Goal: Task Accomplishment & Management: Use online tool/utility

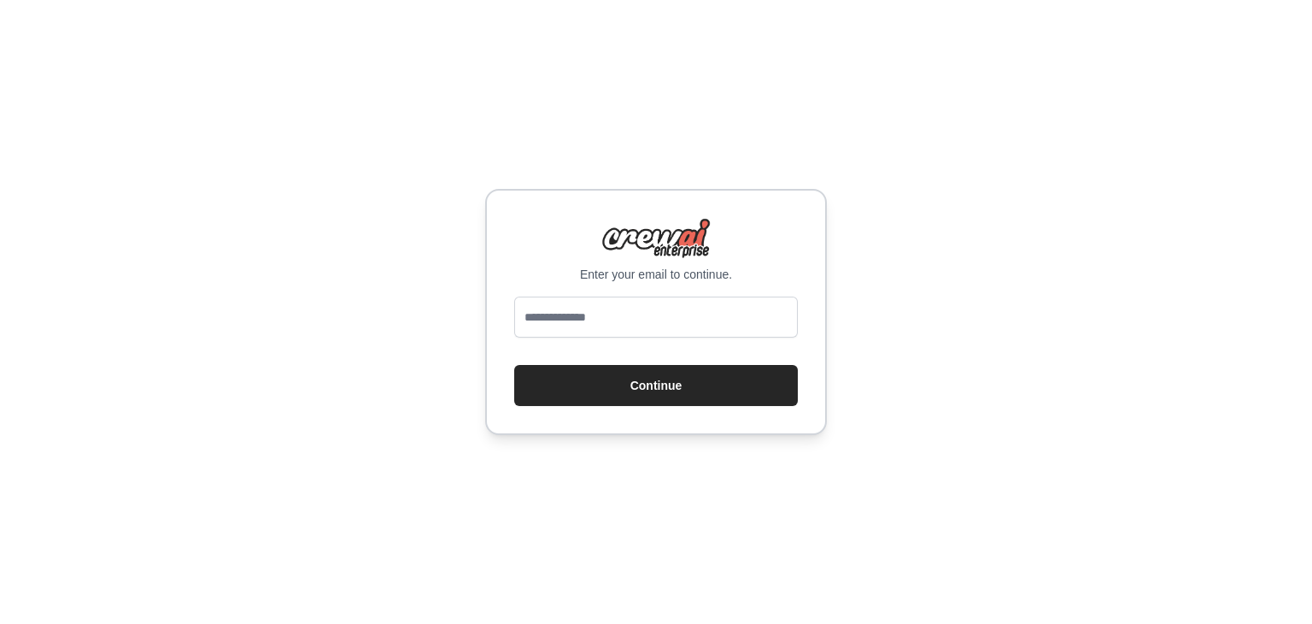
click at [569, 296] on input "email" at bounding box center [656, 316] width 284 height 41
type input "**********"
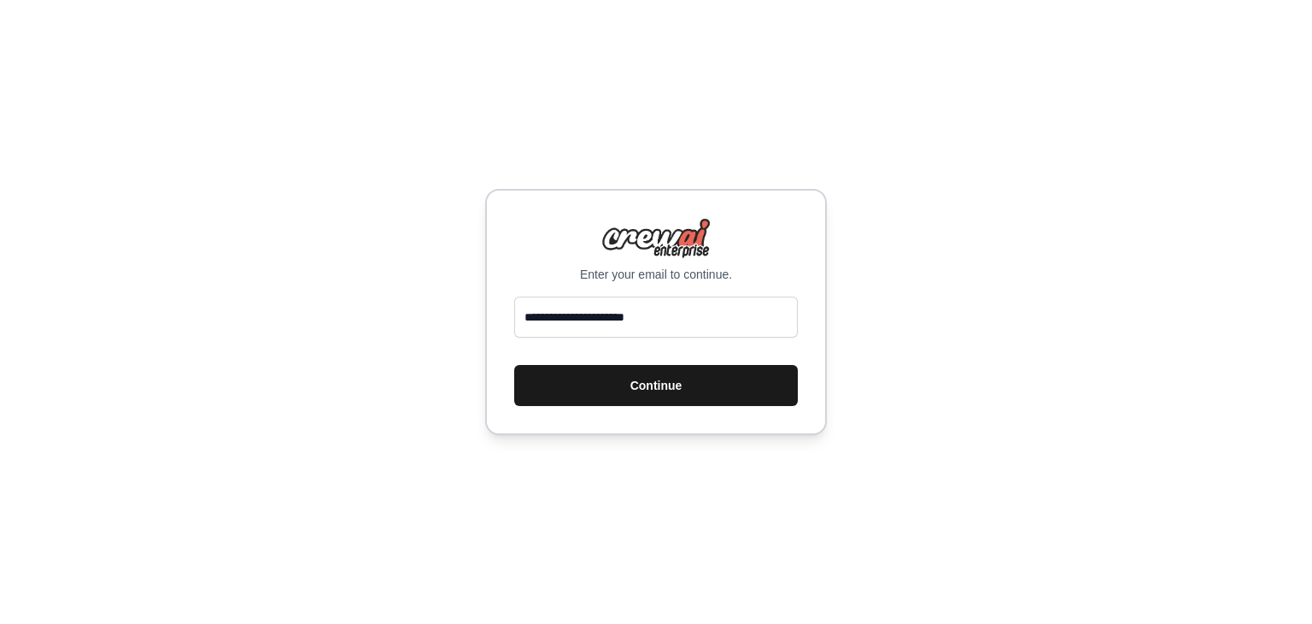
click at [625, 397] on button "Continue" at bounding box center [656, 385] width 284 height 41
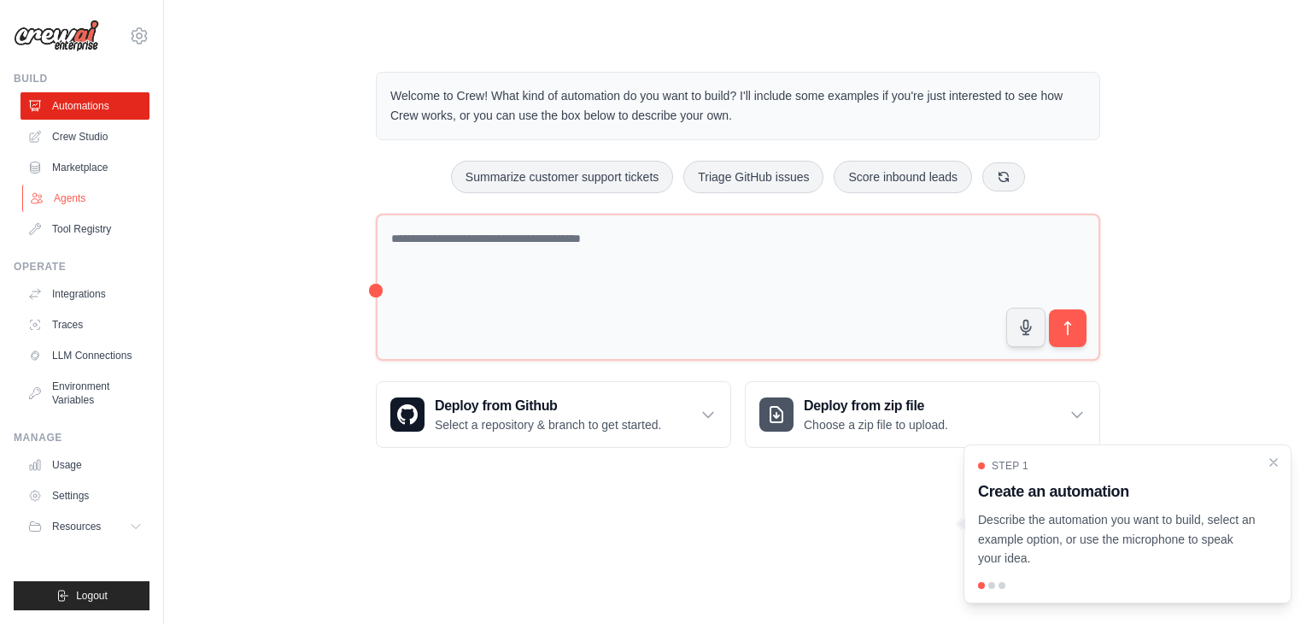
click at [78, 195] on link "Agents" at bounding box center [86, 198] width 129 height 27
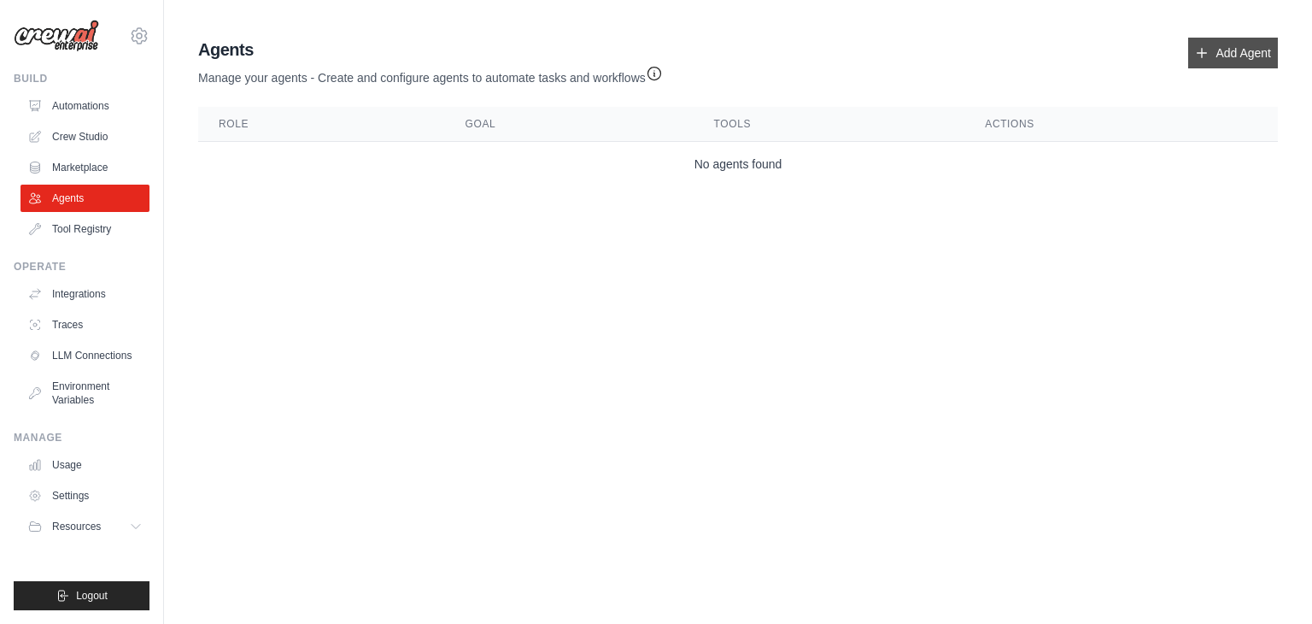
click at [1261, 50] on link "Add Agent" at bounding box center [1234, 53] width 90 height 31
click at [1228, 50] on link "Add Agent" at bounding box center [1234, 53] width 90 height 31
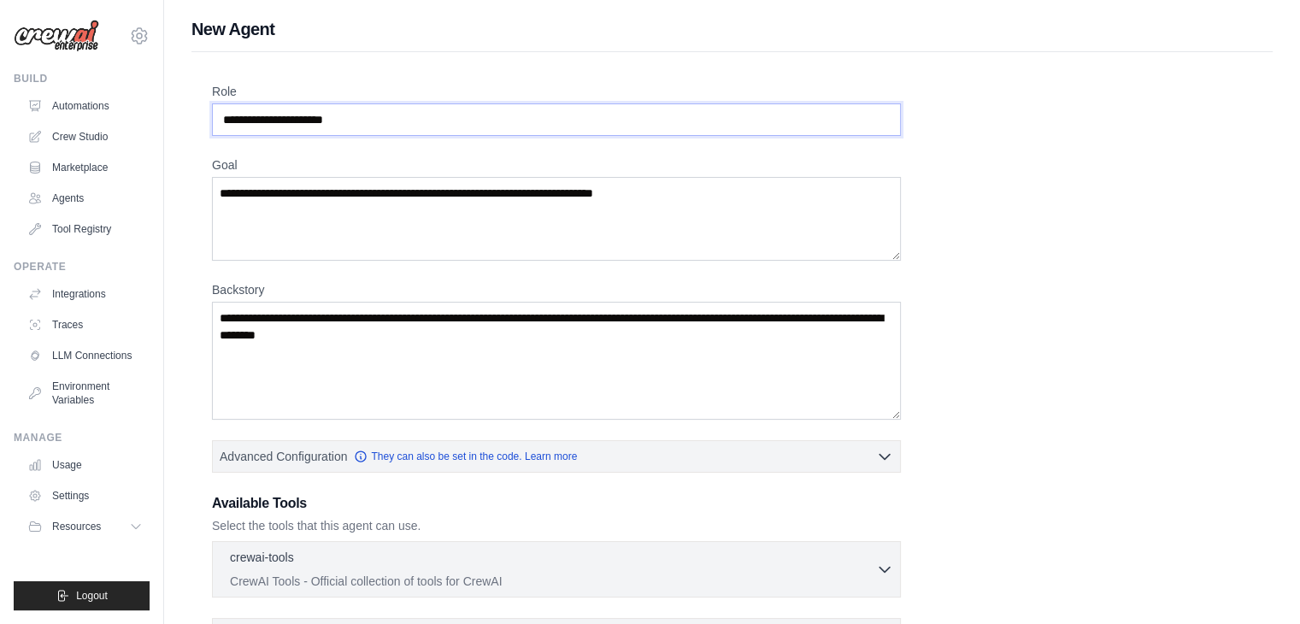
drag, startPoint x: 385, startPoint y: 121, endPoint x: 268, endPoint y: 117, distance: 116.3
click at [268, 117] on input "Role" at bounding box center [556, 119] width 689 height 32
click at [390, 134] on input "Role" at bounding box center [556, 119] width 689 height 32
click at [377, 117] on input "Role" at bounding box center [556, 119] width 689 height 32
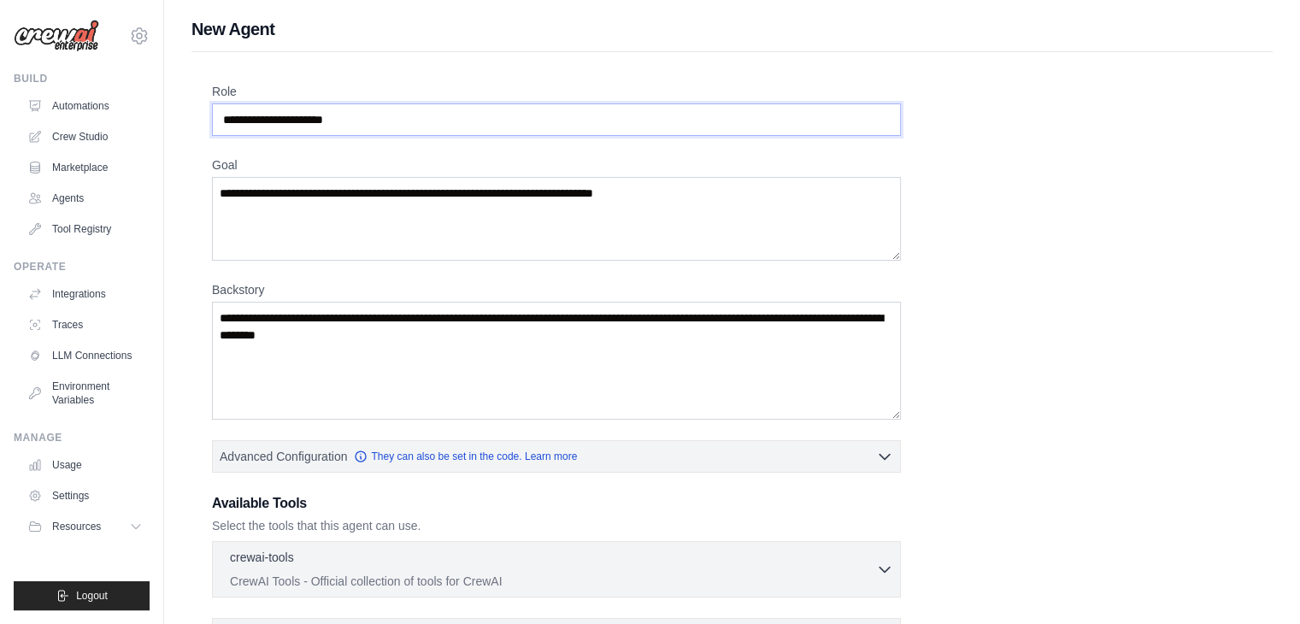
click at [376, 116] on input "Role" at bounding box center [556, 119] width 689 height 32
type input "**********"
drag, startPoint x: 614, startPoint y: 204, endPoint x: 335, endPoint y: 191, distance: 279.7
click at [338, 191] on textarea "Goal" at bounding box center [556, 219] width 689 height 84
type textarea "*"
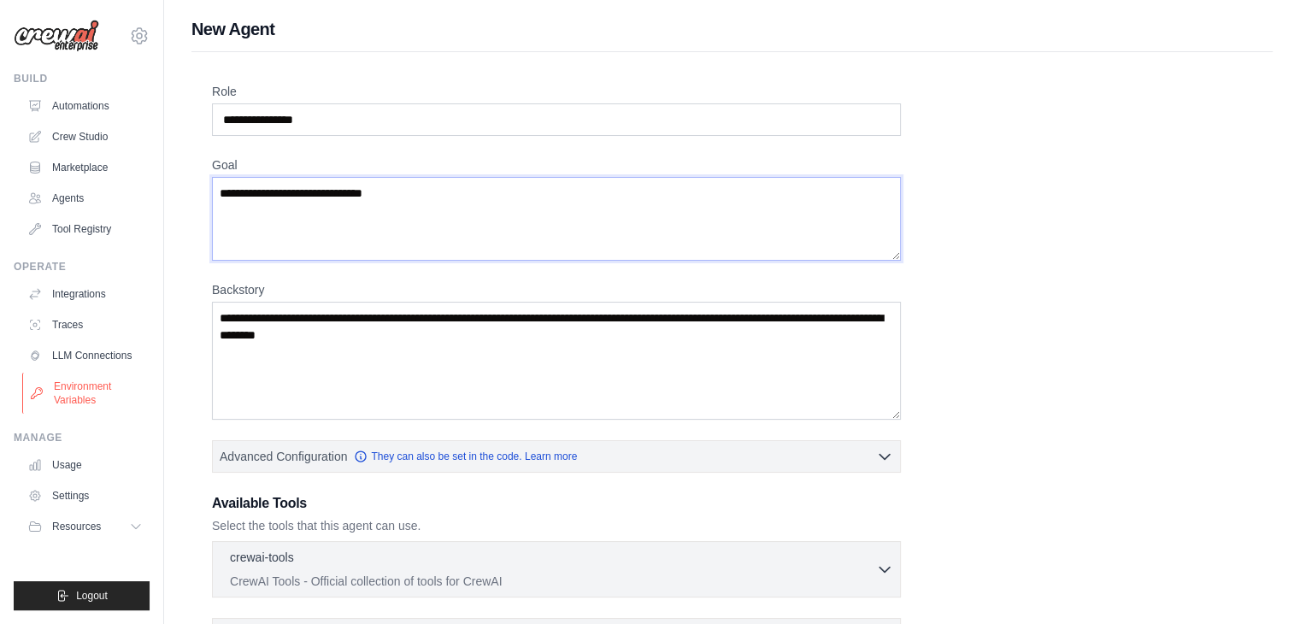
type textarea "**********"
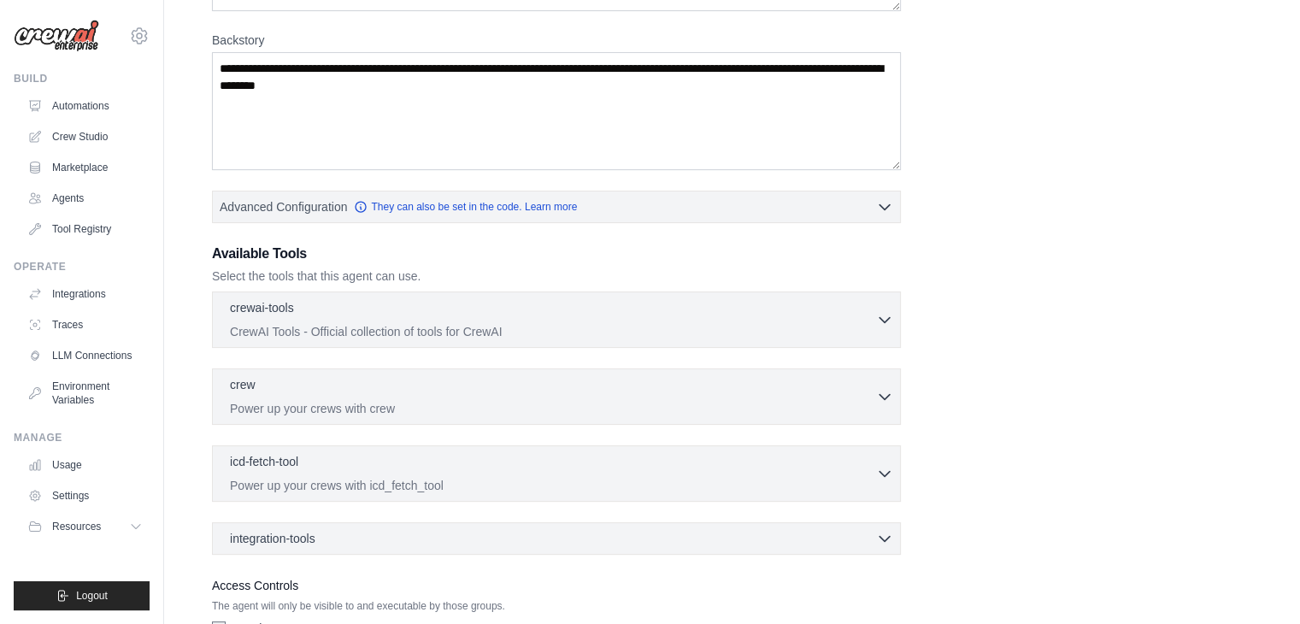
scroll to position [110, 0]
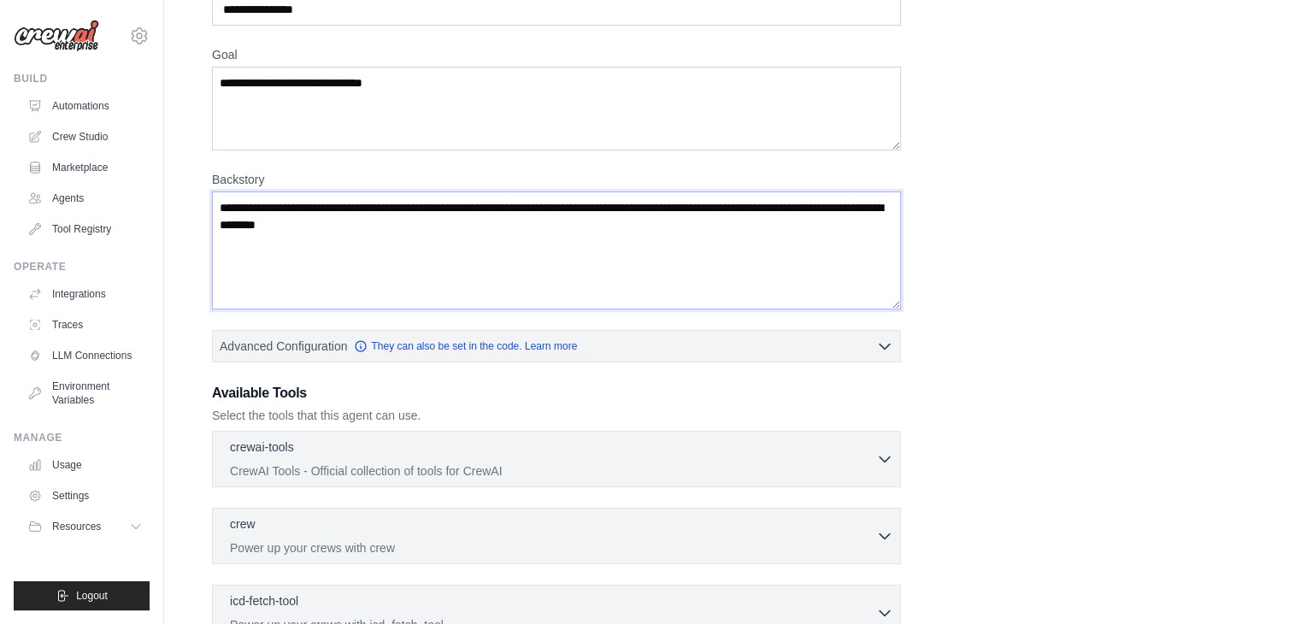
click at [349, 210] on textarea "Backstory" at bounding box center [556, 250] width 689 height 118
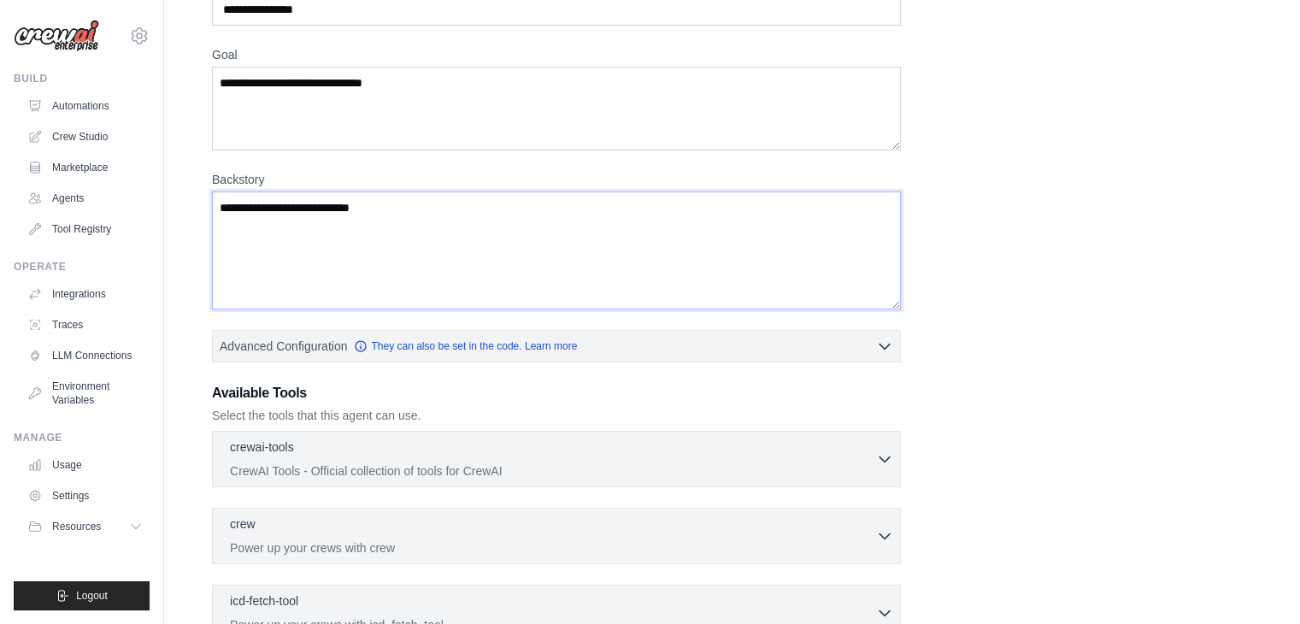
scroll to position [367, 0]
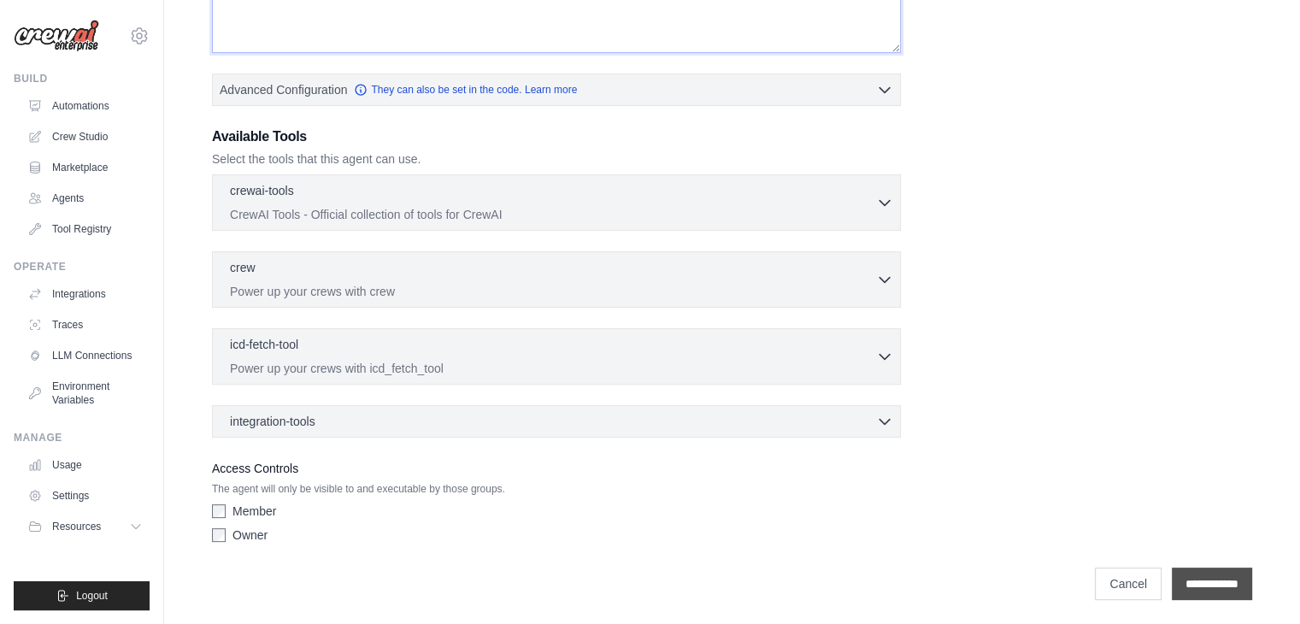
type textarea "**********"
click at [1212, 586] on input "**********" at bounding box center [1211, 583] width 80 height 32
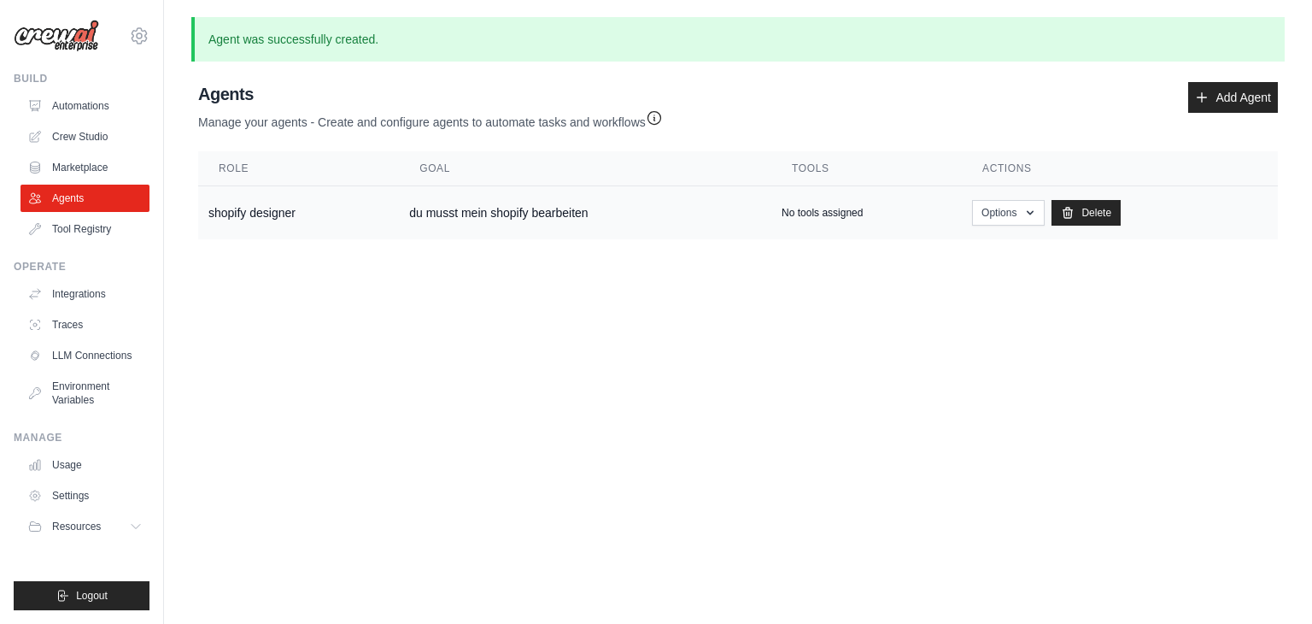
click at [808, 216] on p "No tools assigned" at bounding box center [822, 213] width 81 height 14
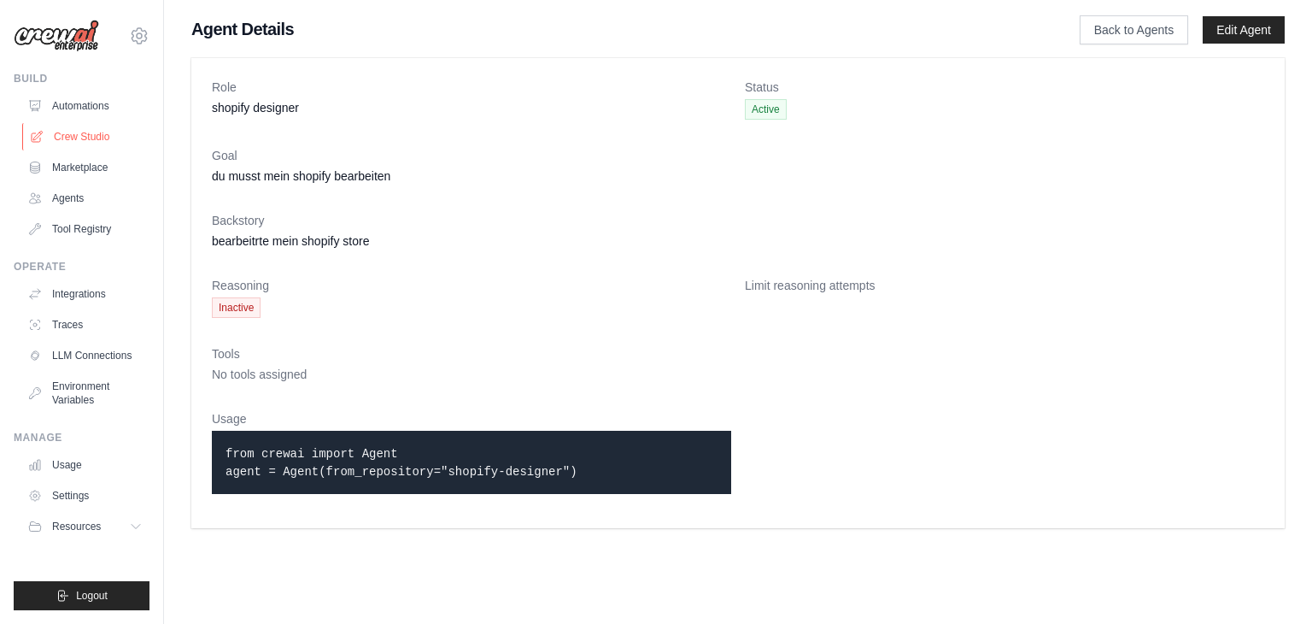
click at [72, 133] on link "Crew Studio" at bounding box center [86, 136] width 129 height 27
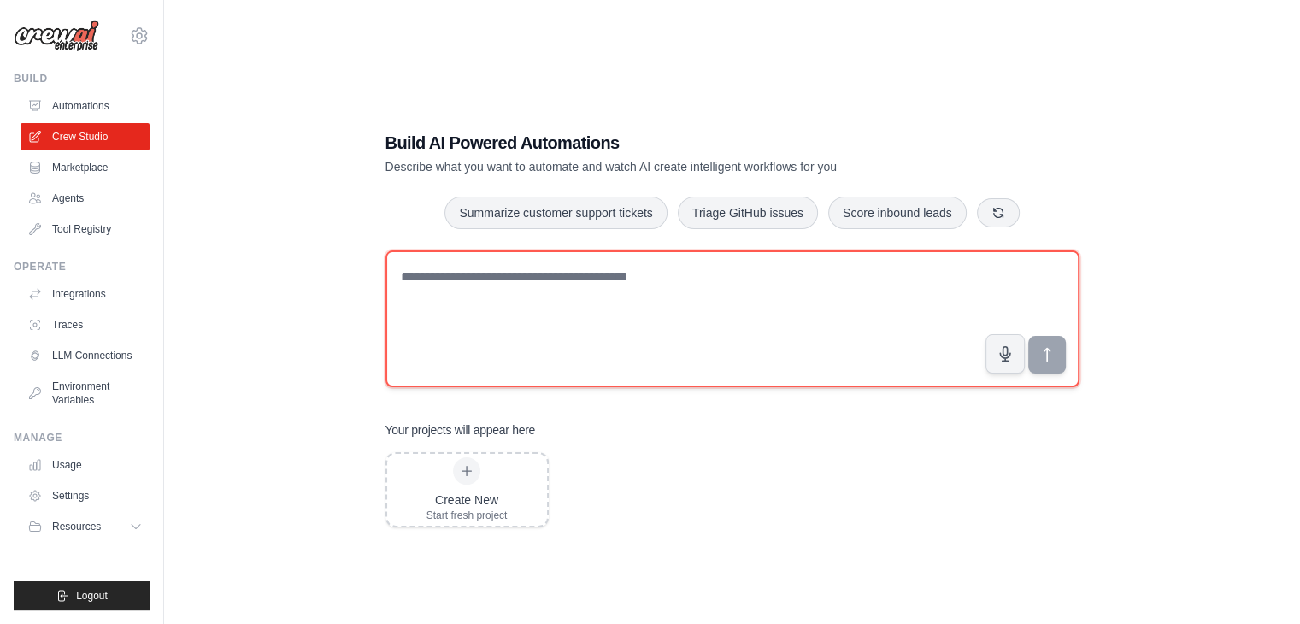
click at [473, 273] on textarea at bounding box center [732, 318] width 694 height 137
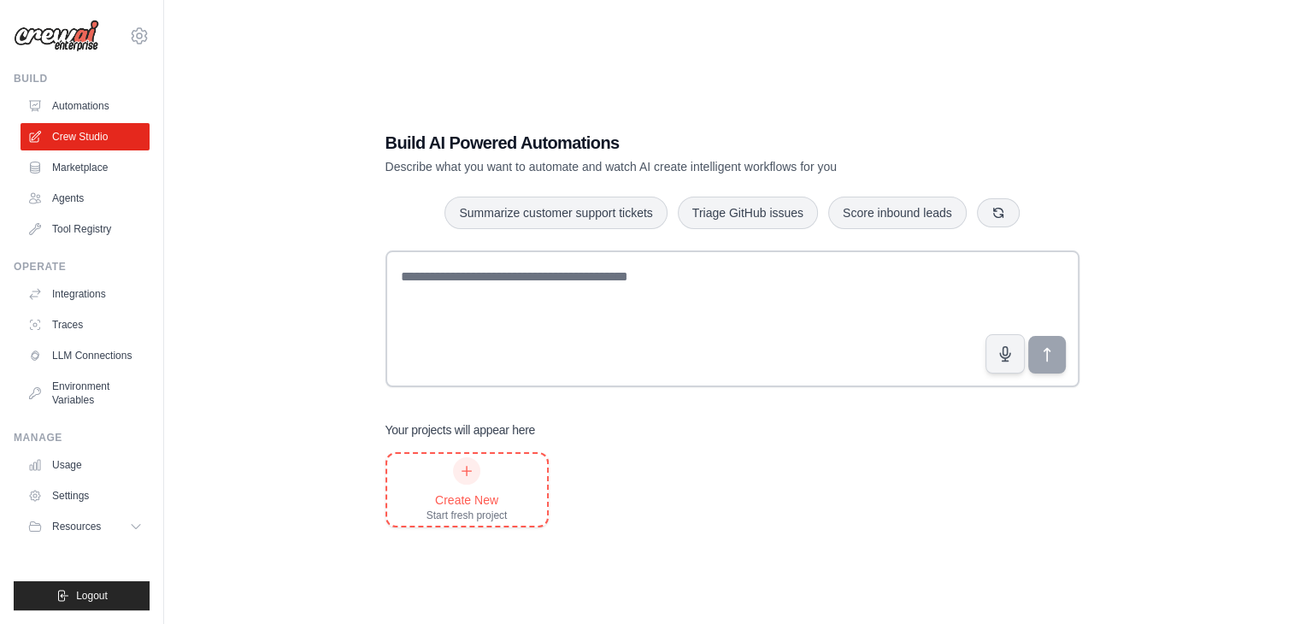
click at [469, 467] on icon at bounding box center [467, 471] width 14 height 14
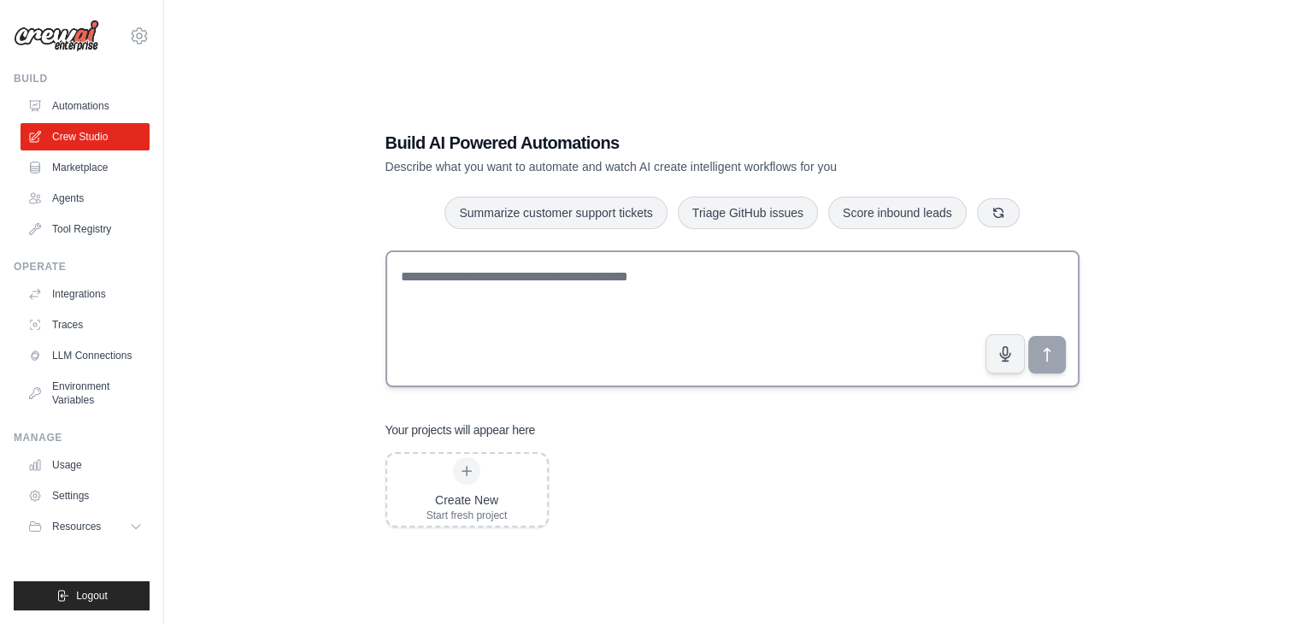
scroll to position [34, 0]
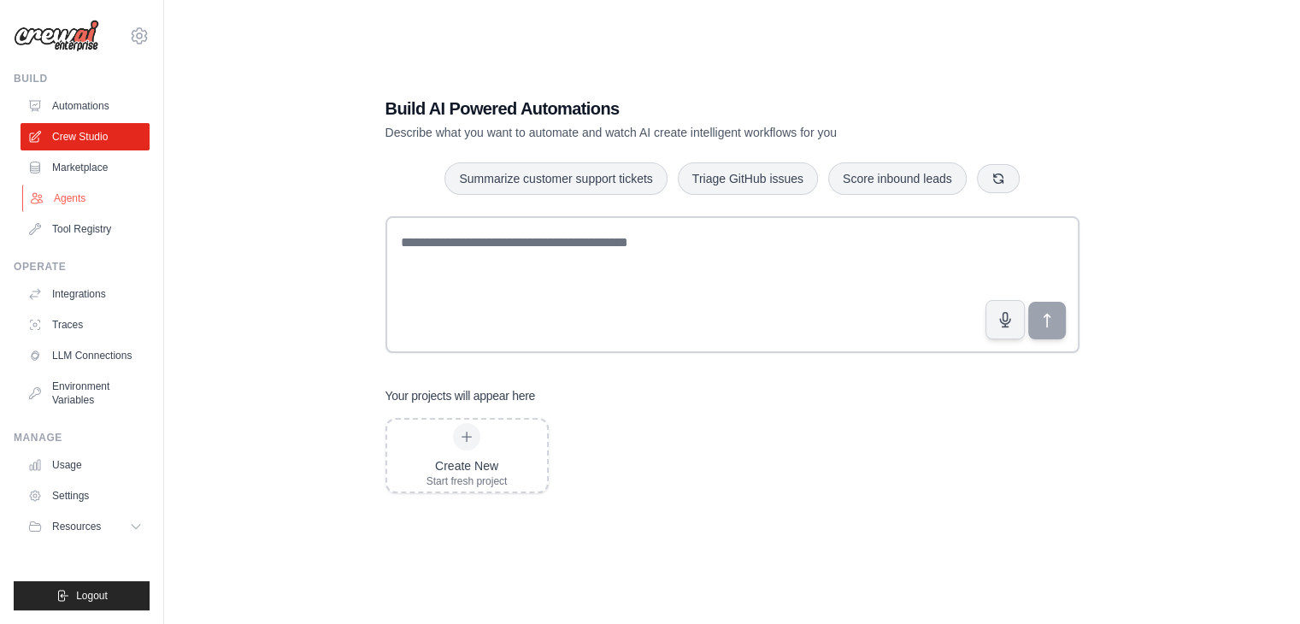
click at [90, 207] on link "Agents" at bounding box center [86, 198] width 129 height 27
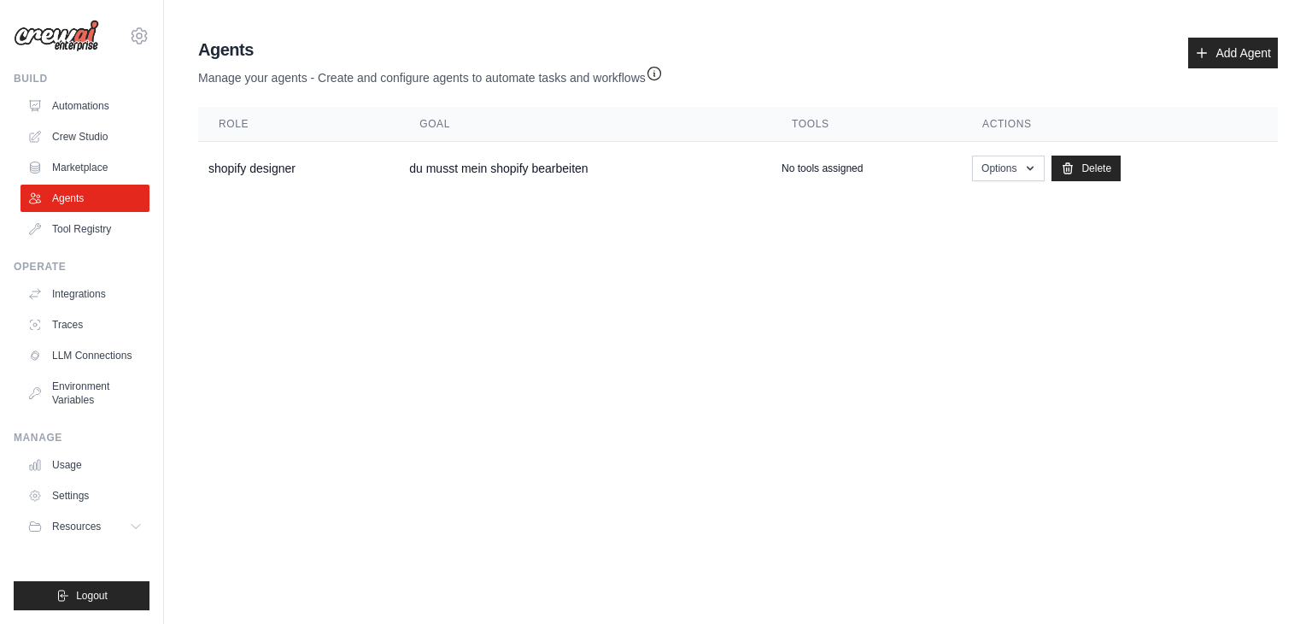
click at [92, 201] on link "Agents" at bounding box center [85, 198] width 129 height 27
click at [1016, 173] on button "Options" at bounding box center [1008, 168] width 73 height 26
click at [966, 205] on link "Show" at bounding box center [983, 206] width 123 height 31
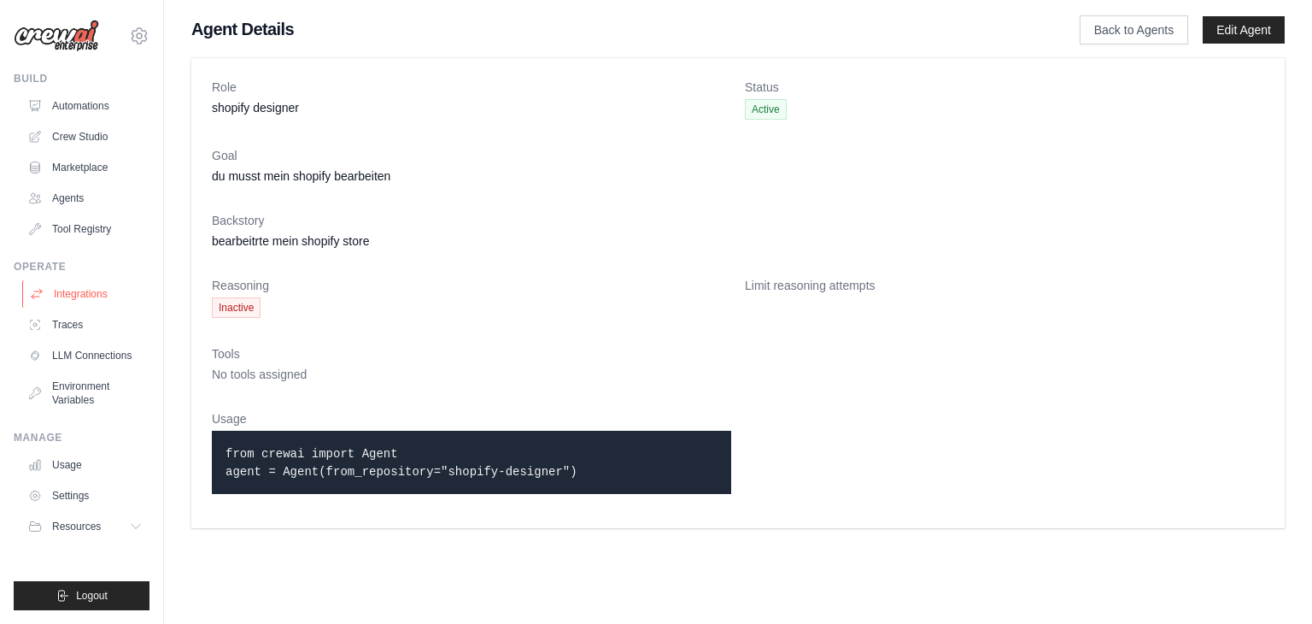
click at [77, 293] on link "Integrations" at bounding box center [86, 293] width 129 height 27
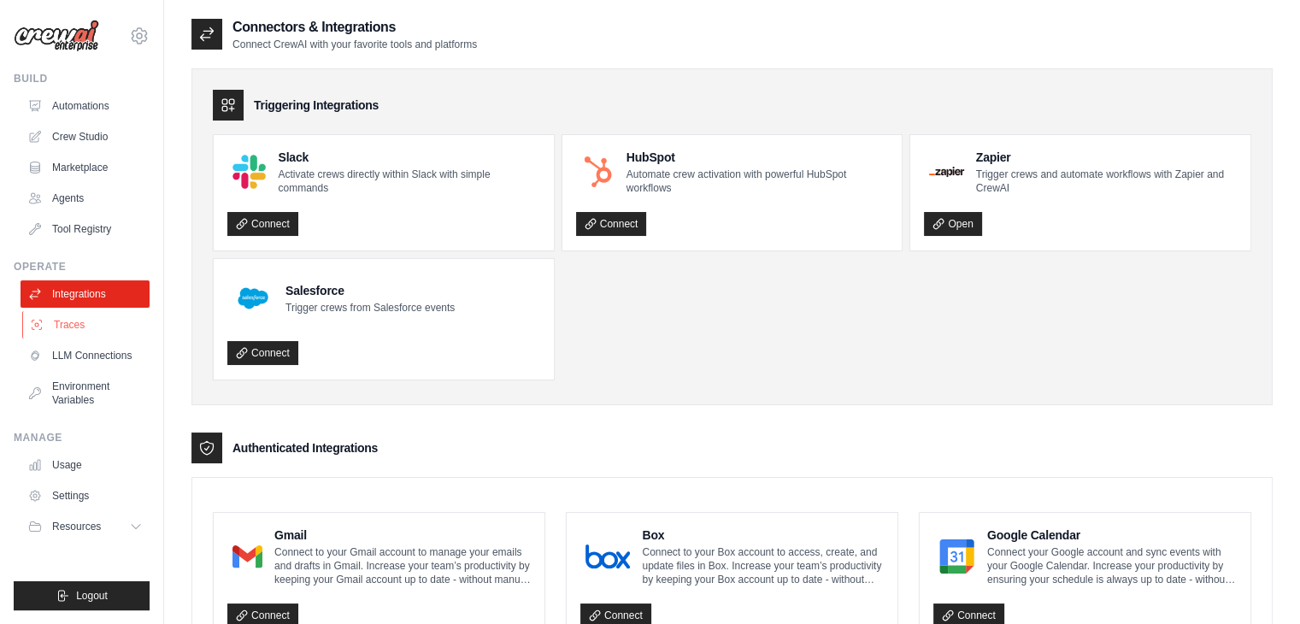
click at [111, 317] on link "Traces" at bounding box center [86, 324] width 129 height 27
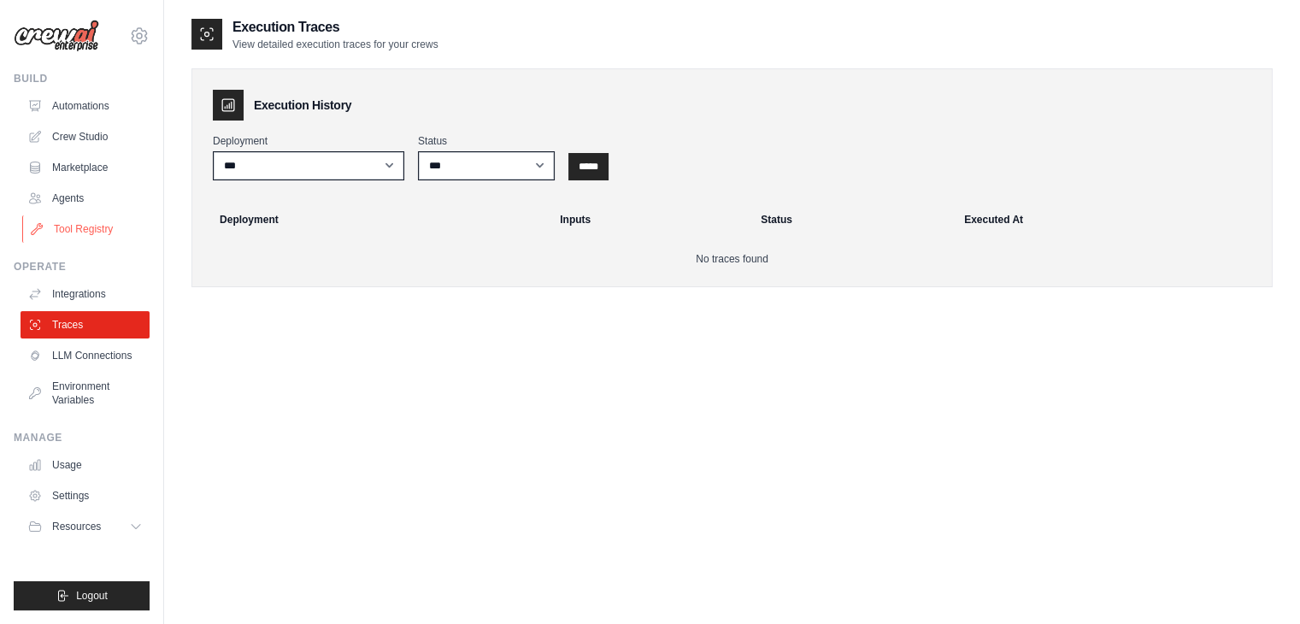
click at [90, 228] on link "Tool Registry" at bounding box center [86, 228] width 129 height 27
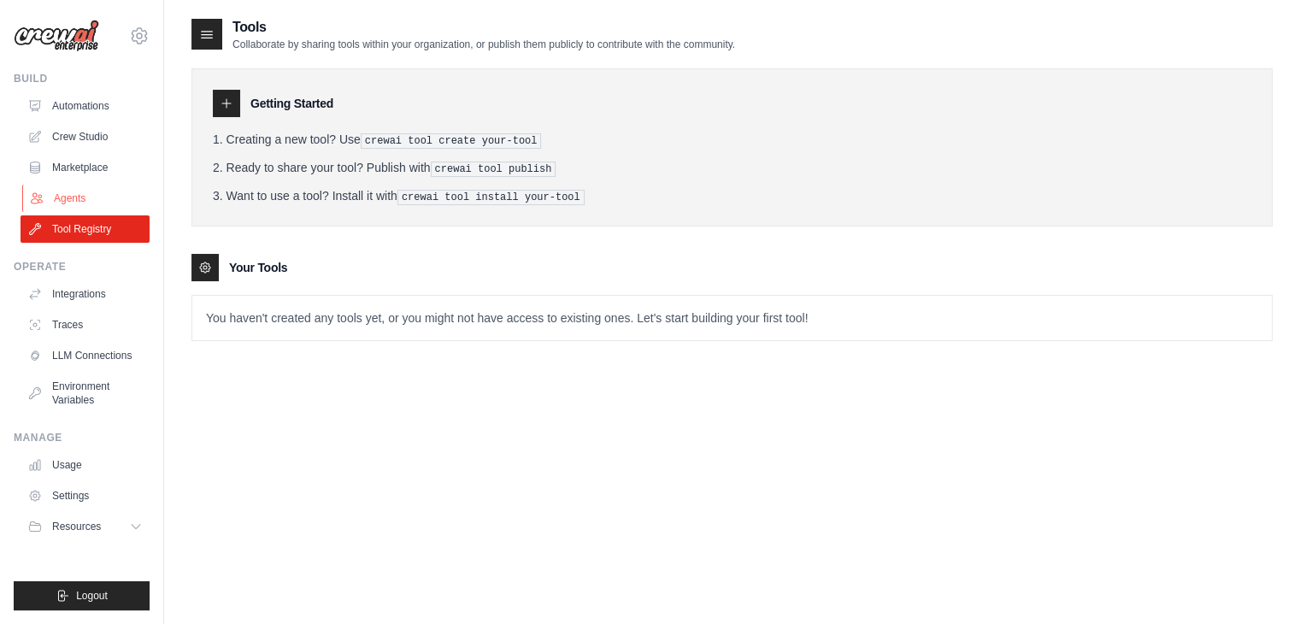
click at [94, 206] on link "Agents" at bounding box center [86, 198] width 129 height 27
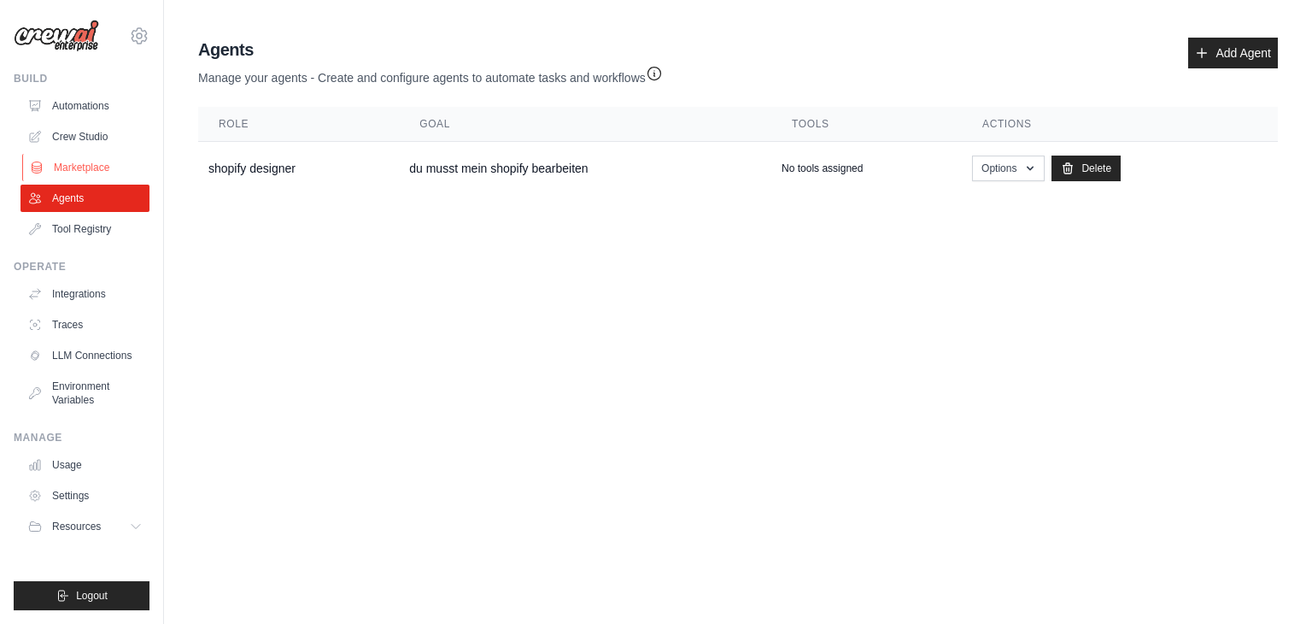
click at [83, 168] on link "Marketplace" at bounding box center [86, 167] width 129 height 27
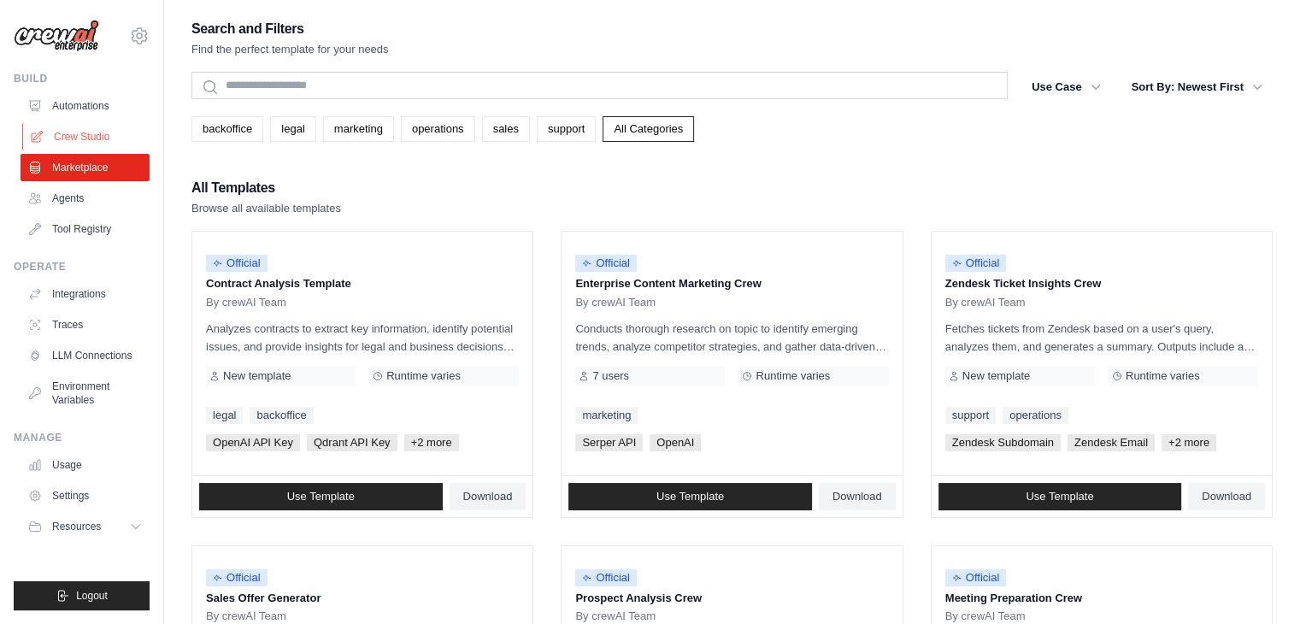
click at [98, 138] on link "Crew Studio" at bounding box center [86, 136] width 129 height 27
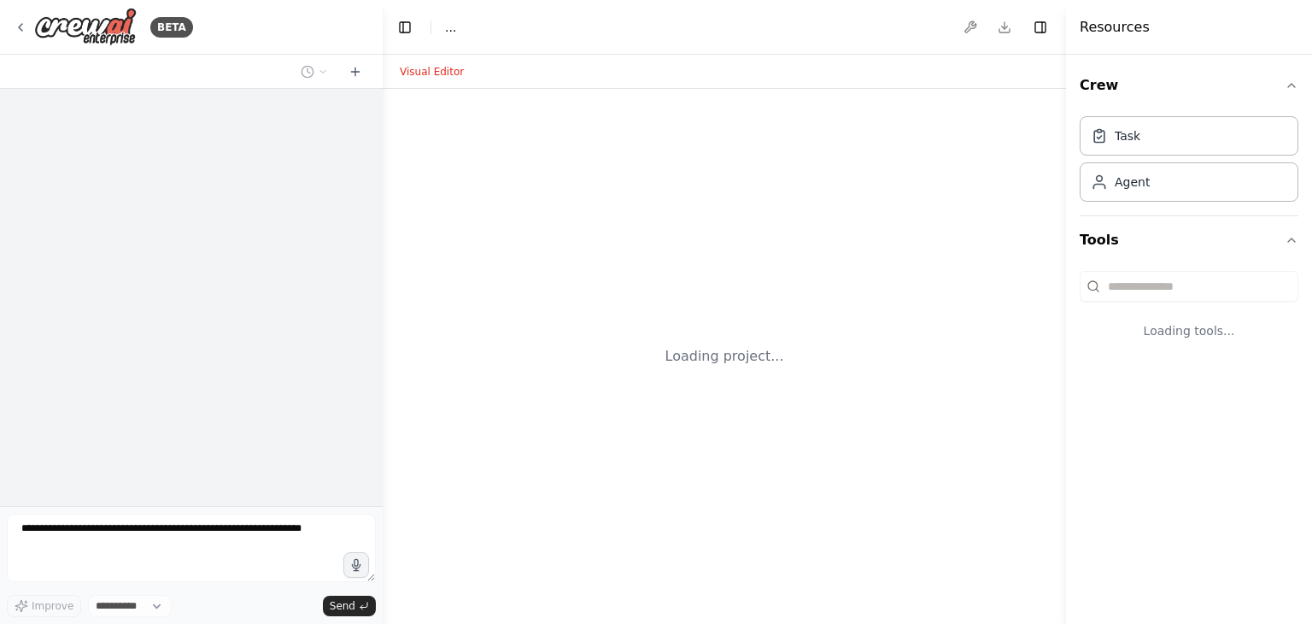
select select "****"
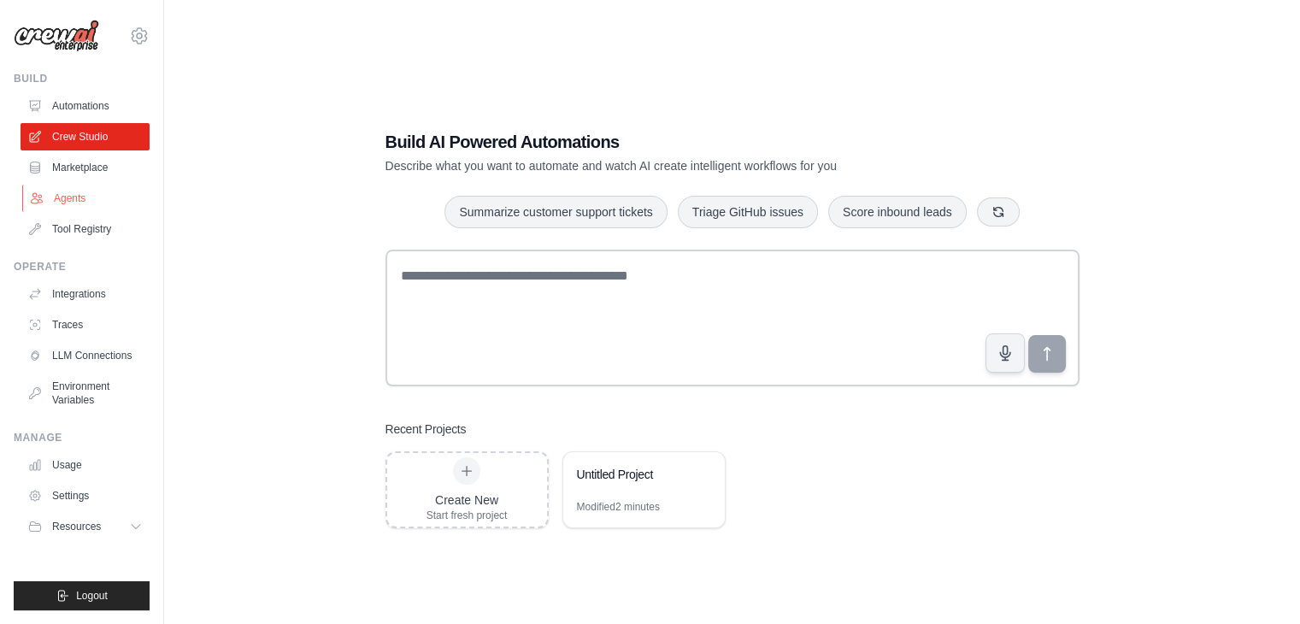
scroll to position [34, 0]
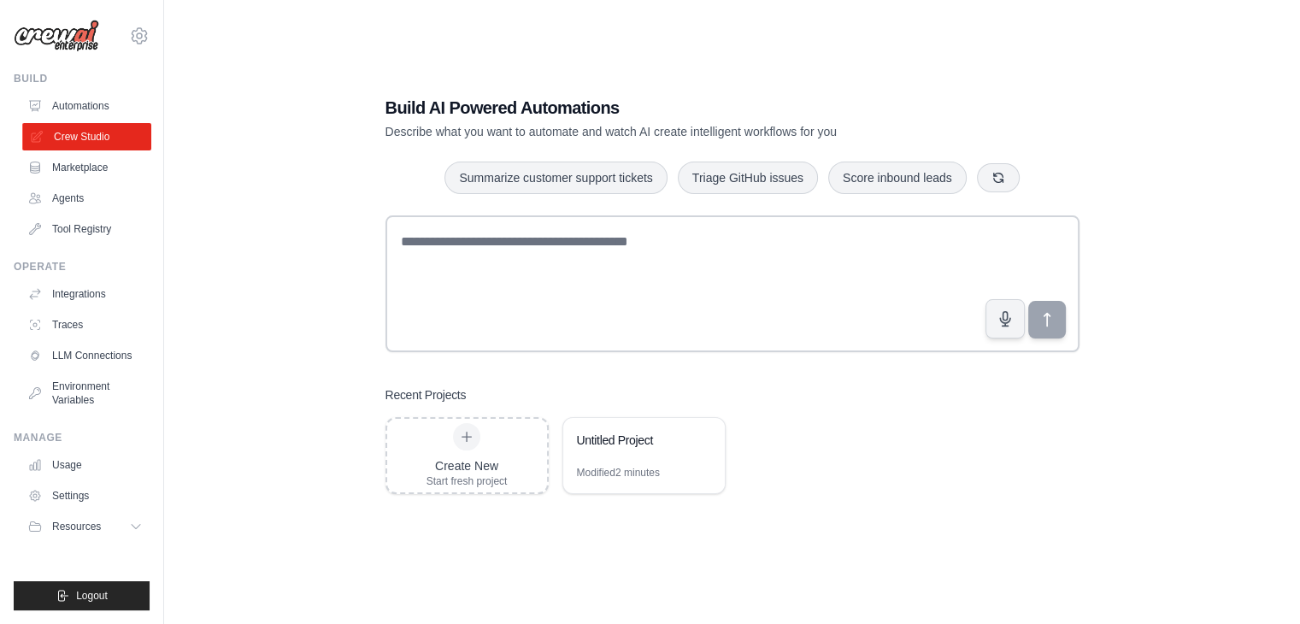
click at [94, 144] on link "Crew Studio" at bounding box center [86, 136] width 129 height 27
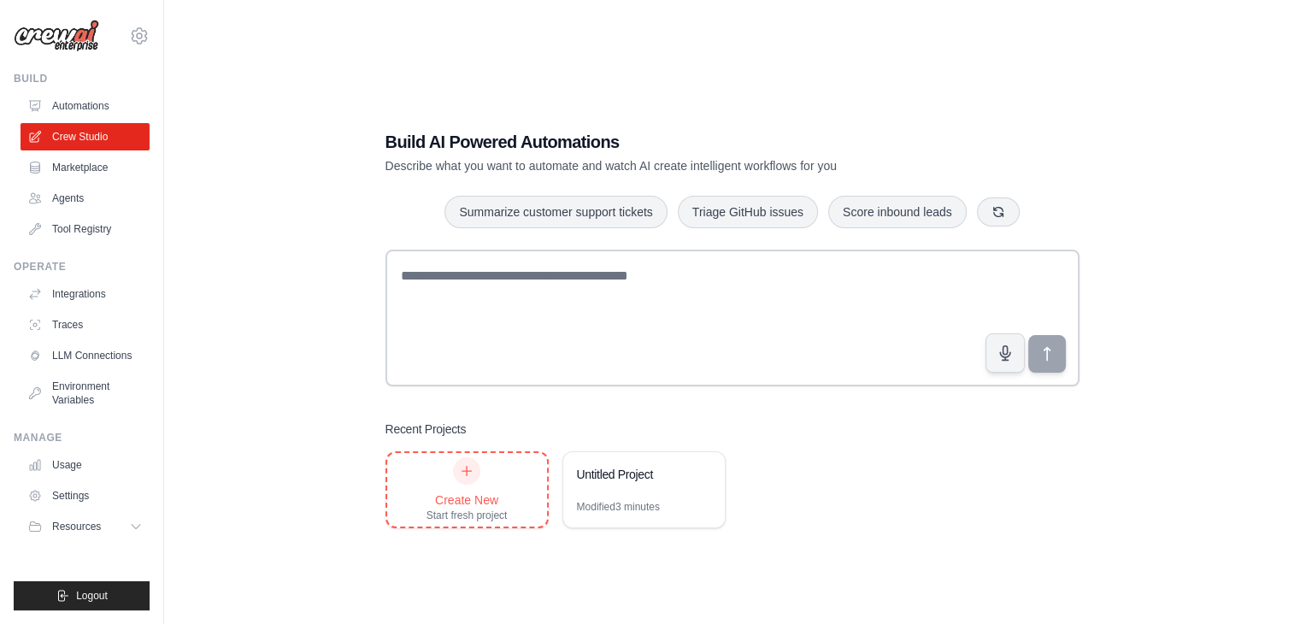
click at [478, 481] on div "Create New Start fresh project" at bounding box center [466, 489] width 81 height 65
click at [603, 456] on div "Untitled Project" at bounding box center [643, 476] width 161 height 48
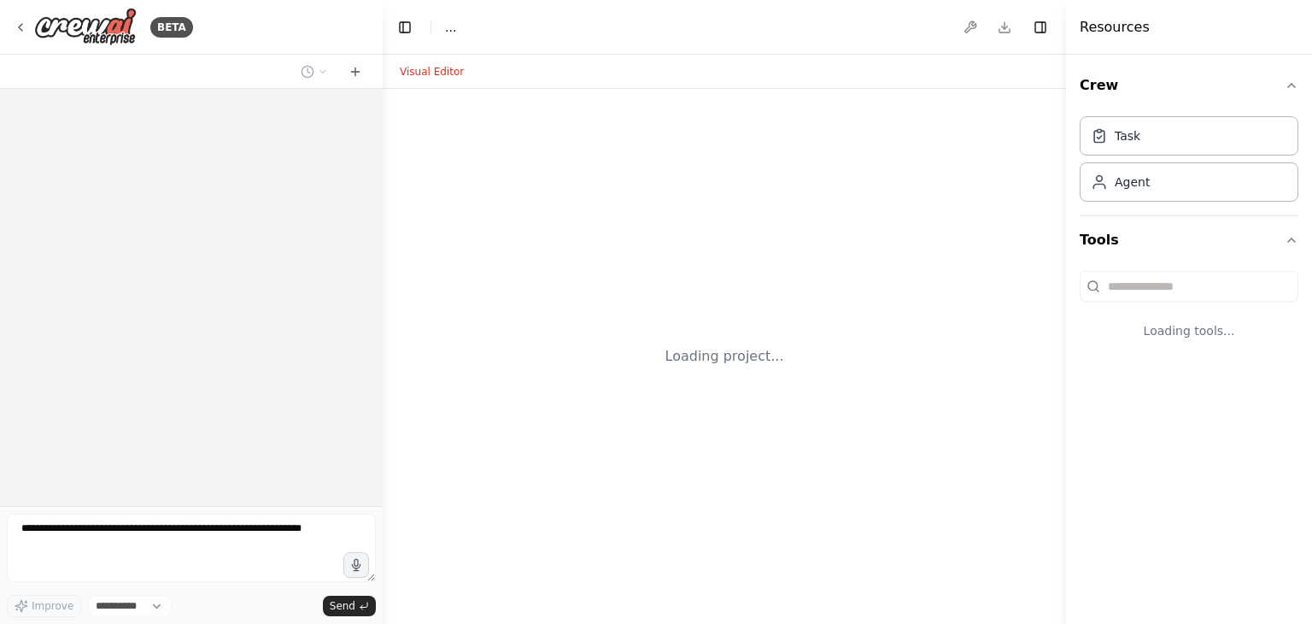
select select "****"
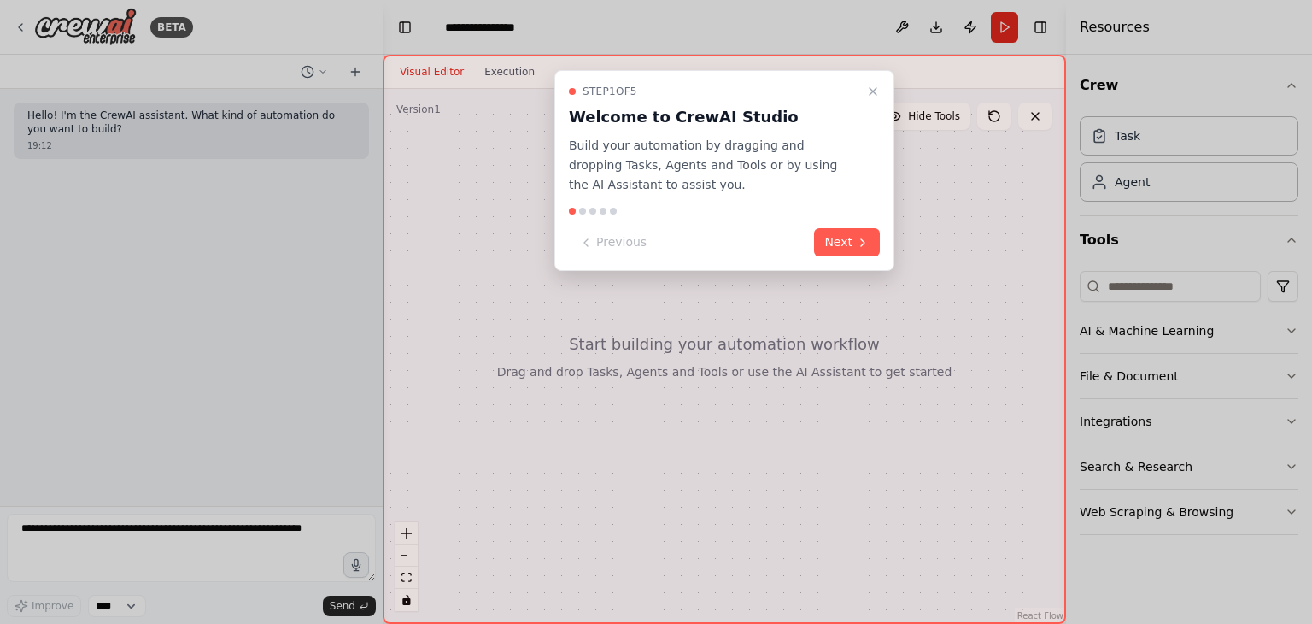
click at [804, 237] on div "Previous Next" at bounding box center [724, 242] width 311 height 28
click at [824, 239] on button "Next" at bounding box center [847, 242] width 66 height 28
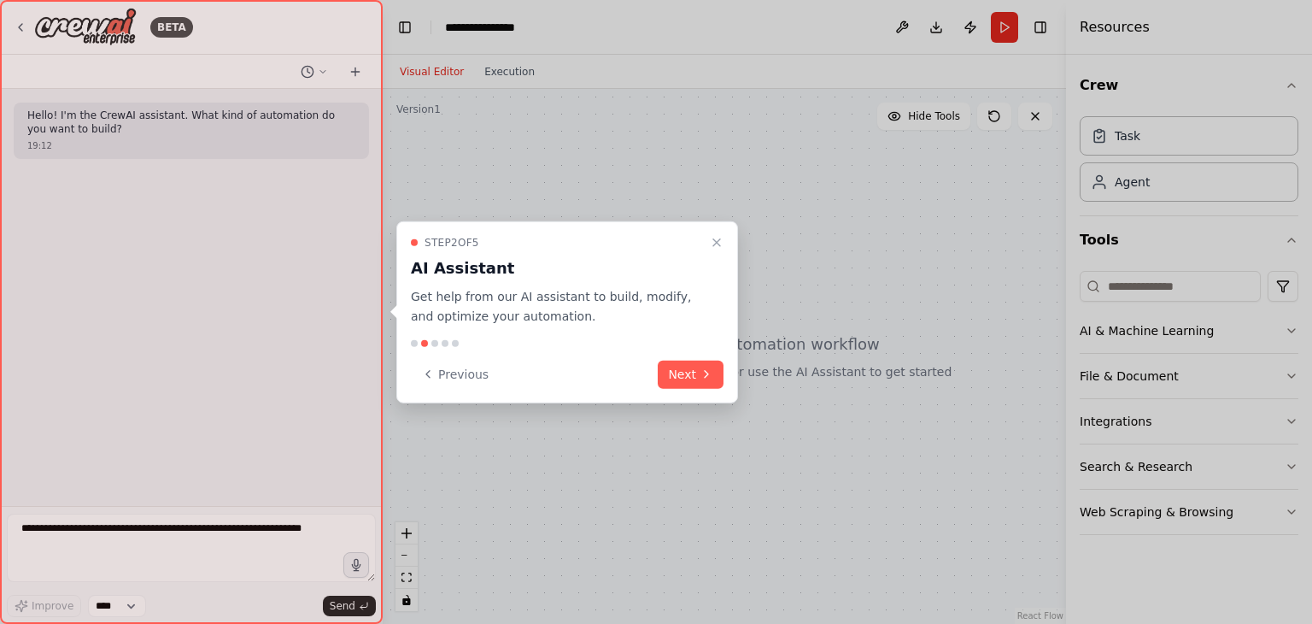
click at [824, 239] on div at bounding box center [656, 312] width 1312 height 624
click at [40, 245] on div at bounding box center [191, 312] width 383 height 624
